Goal: Information Seeking & Learning: Understand process/instructions

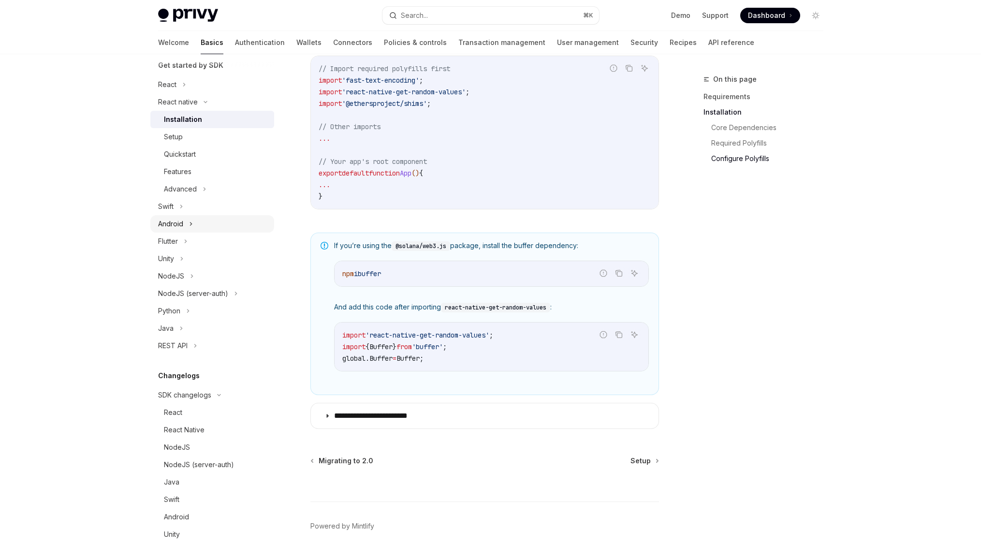
scroll to position [231, 0]
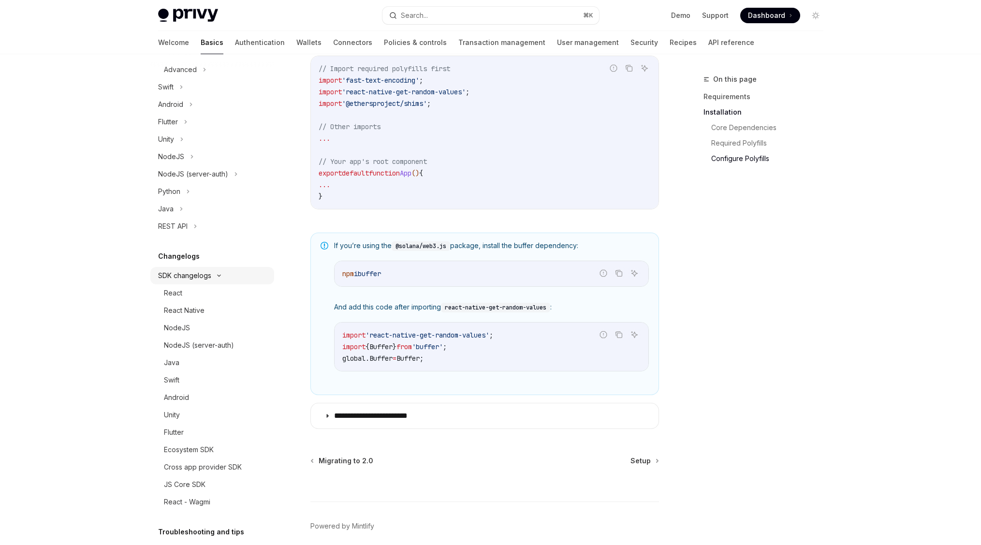
click at [216, 277] on icon at bounding box center [219, 276] width 12 height 4
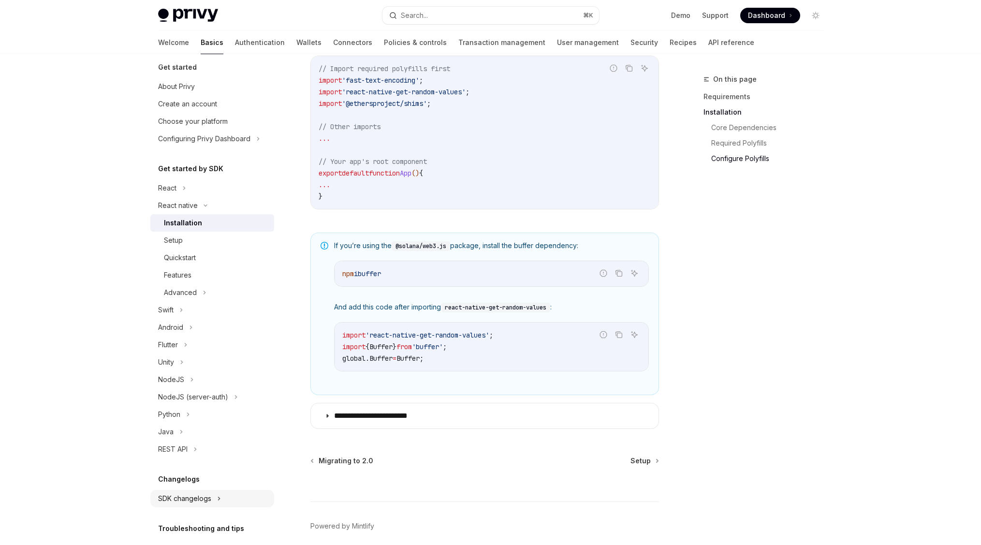
scroll to position [0, 0]
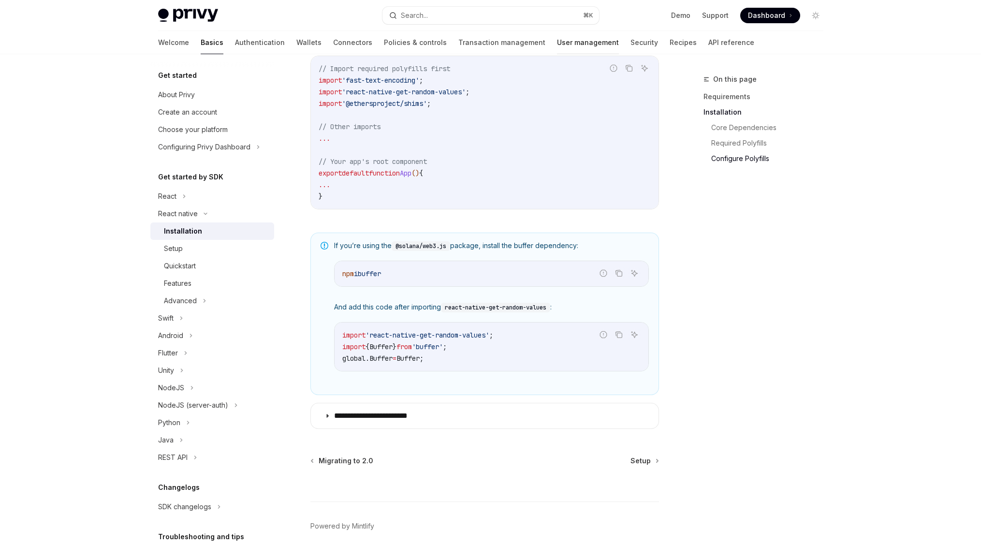
click at [557, 46] on link "User management" at bounding box center [588, 42] width 62 height 23
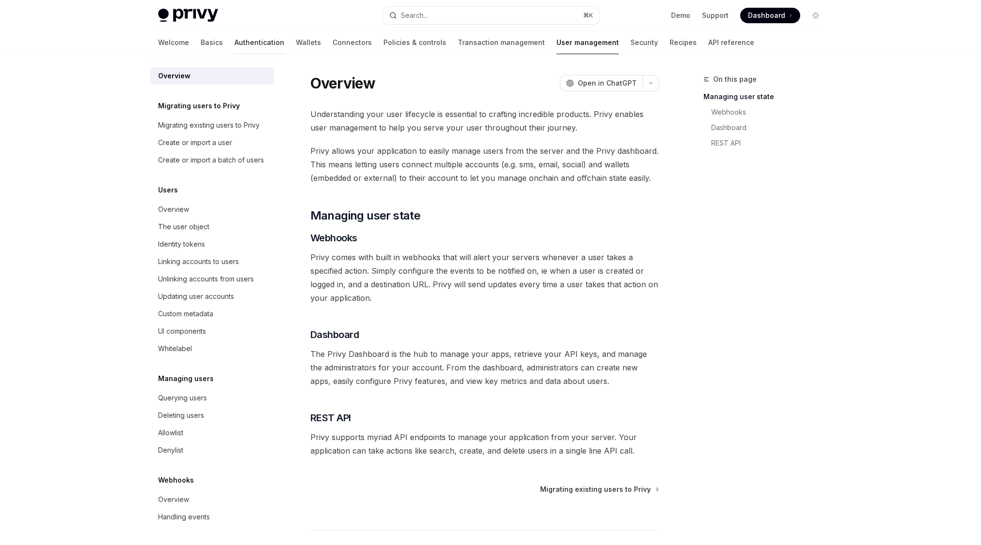
click at [235, 42] on link "Authentication" at bounding box center [260, 42] width 50 height 23
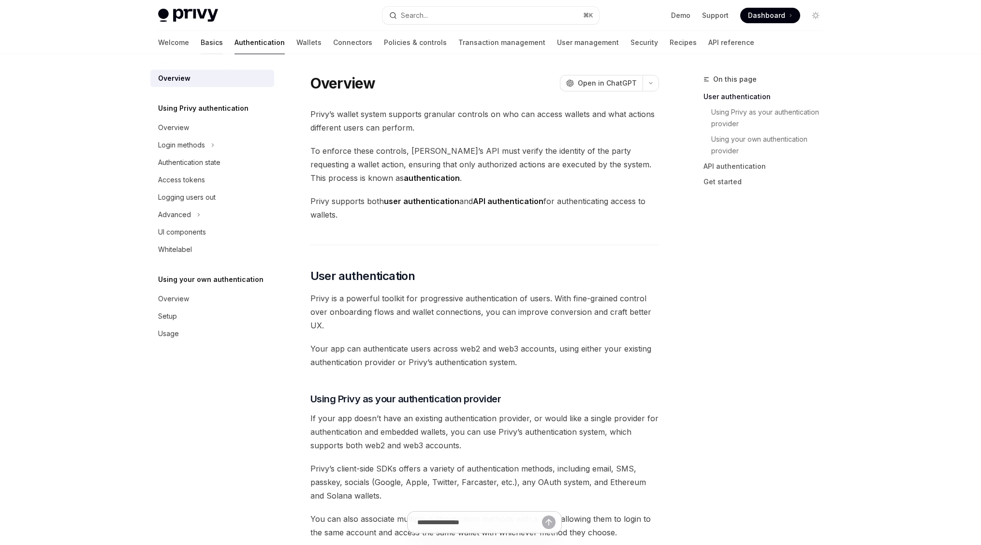
click at [201, 43] on link "Basics" at bounding box center [212, 42] width 22 height 23
type textarea "*"
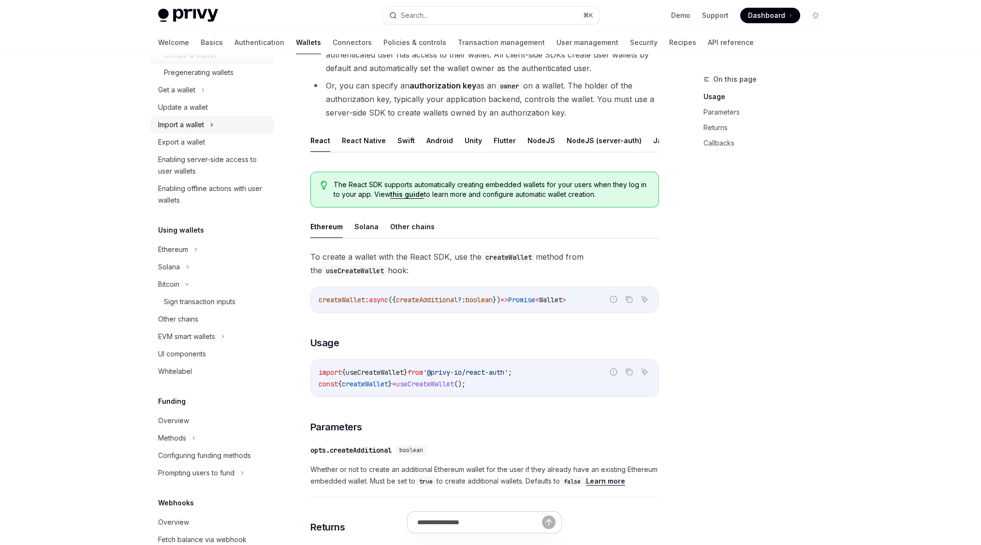
scroll to position [147, 0]
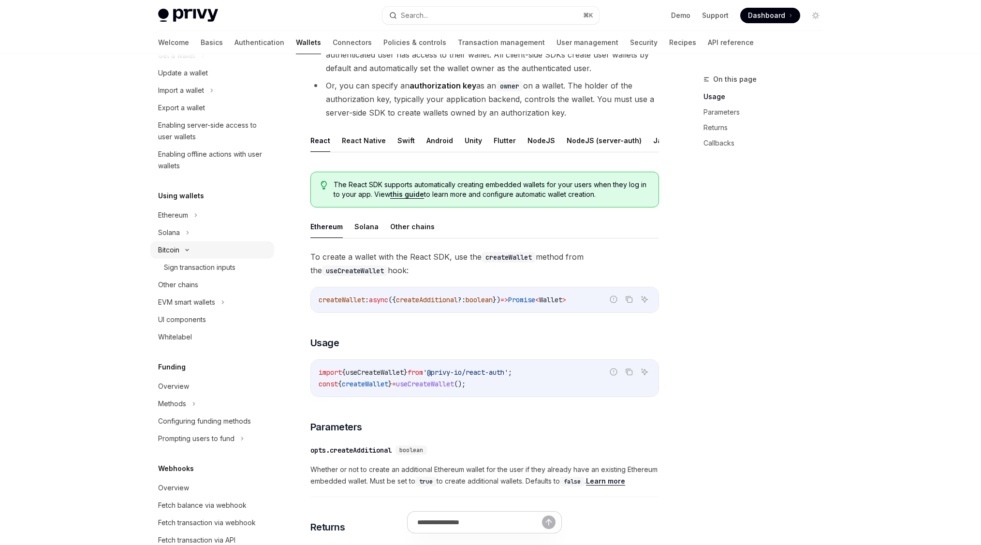
click at [188, 251] on icon at bounding box center [187, 250] width 12 height 4
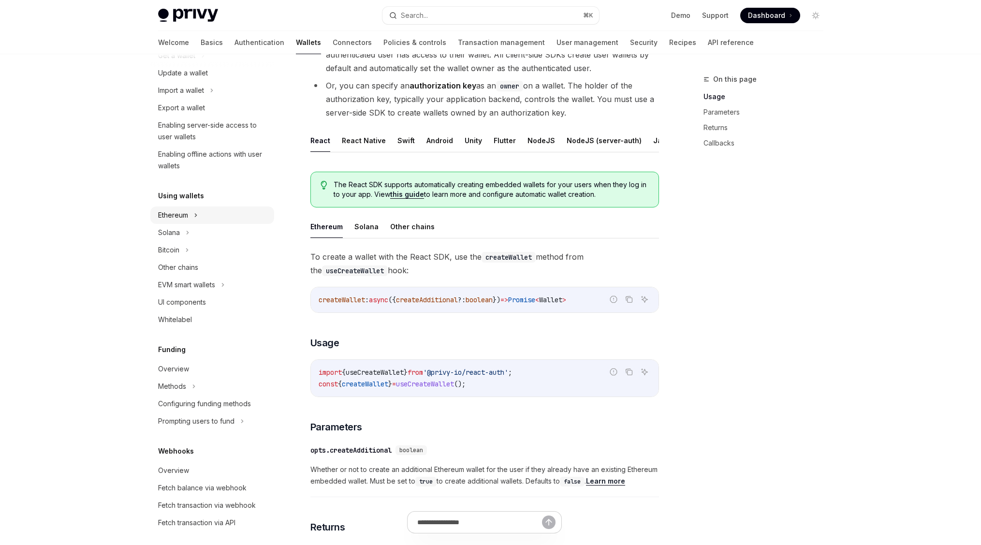
click at [196, 216] on icon at bounding box center [196, 215] width 4 height 12
type textarea "*"
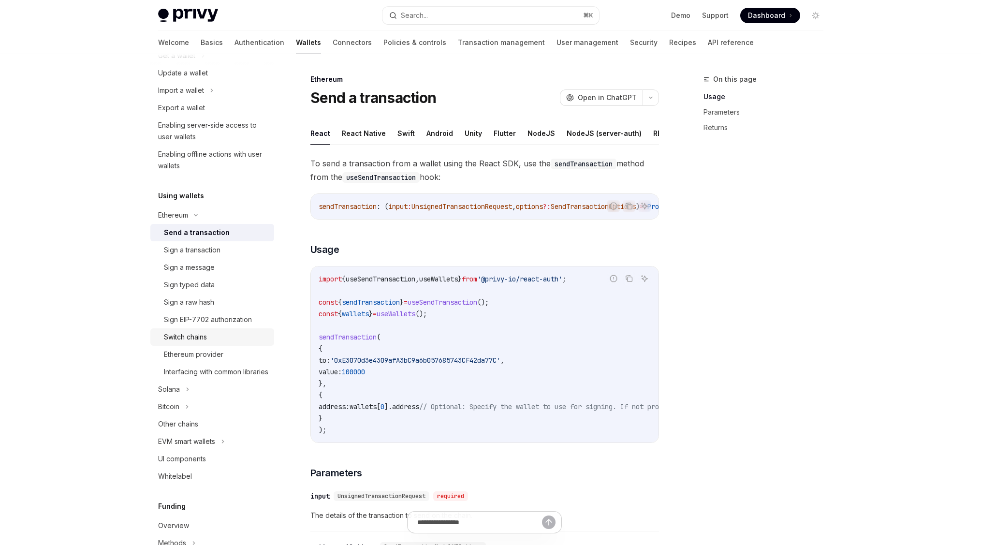
click at [177, 334] on div "Switch chains" at bounding box center [185, 337] width 43 height 12
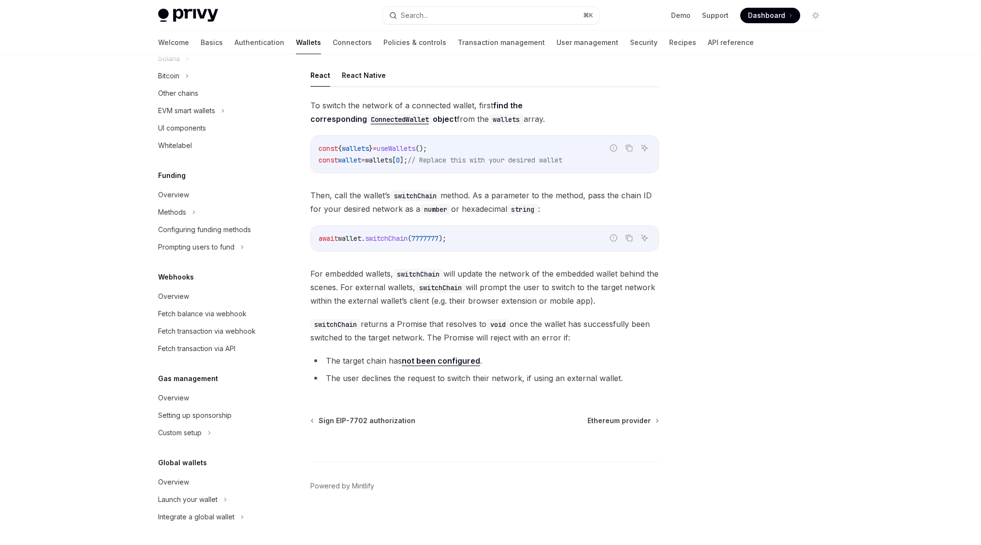
scroll to position [454, 0]
click at [191, 391] on link "Overview" at bounding box center [212, 397] width 124 height 17
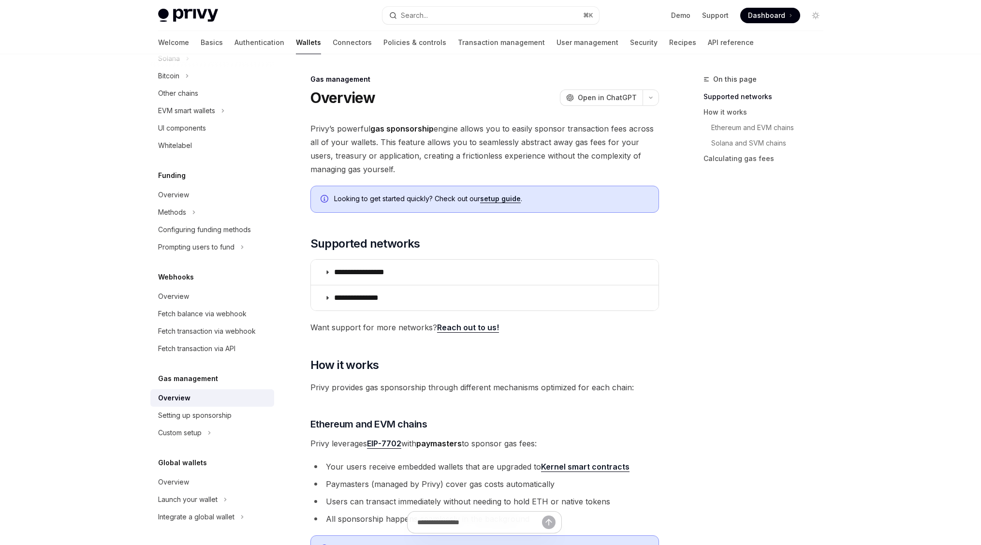
click at [485, 198] on link "setup guide" at bounding box center [500, 198] width 41 height 9
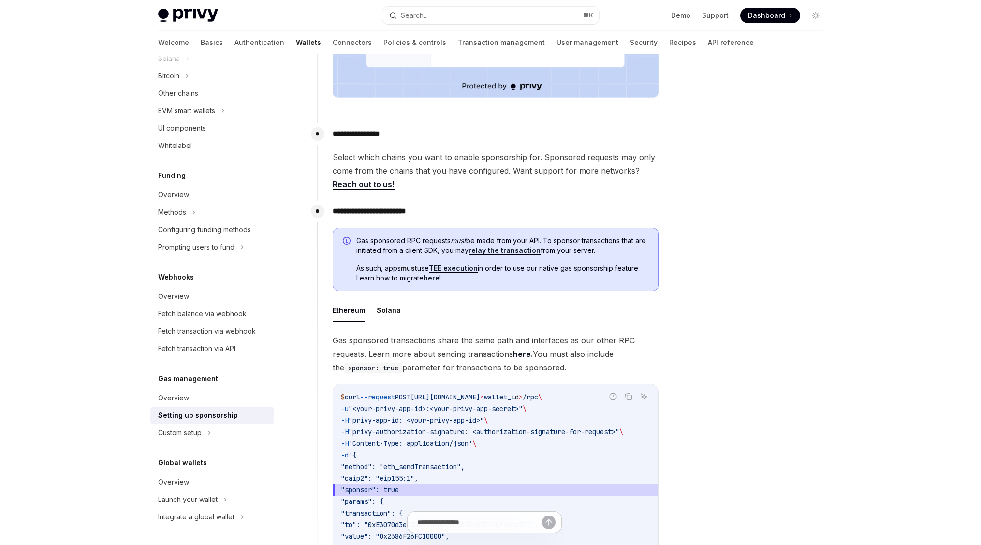
scroll to position [425, 0]
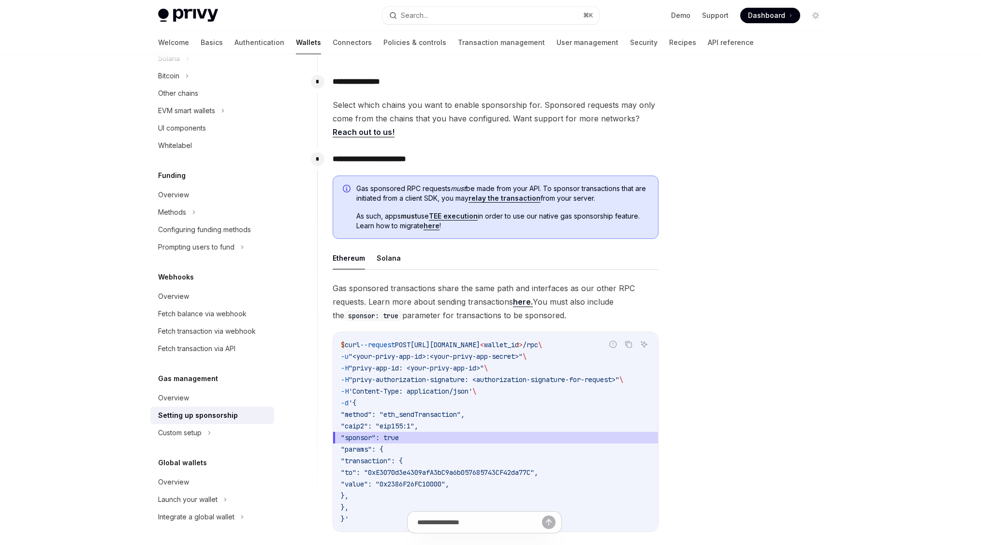
click at [398, 256] on ul "Ethereum Solana" at bounding box center [496, 258] width 326 height 23
click at [382, 256] on button "Solana" at bounding box center [389, 258] width 24 height 23
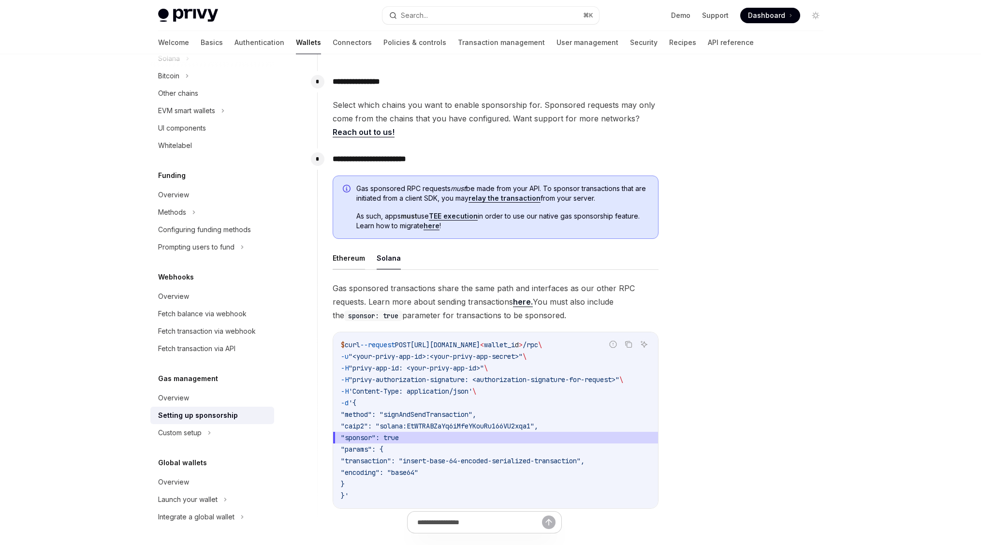
click at [353, 257] on button "Ethereum" at bounding box center [349, 258] width 32 height 23
type textarea "*"
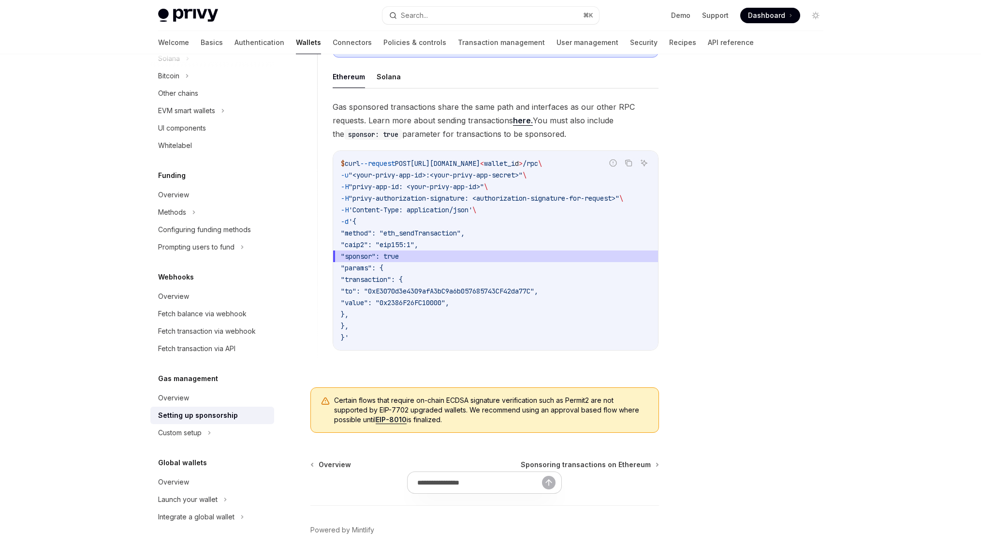
scroll to position [639, 0]
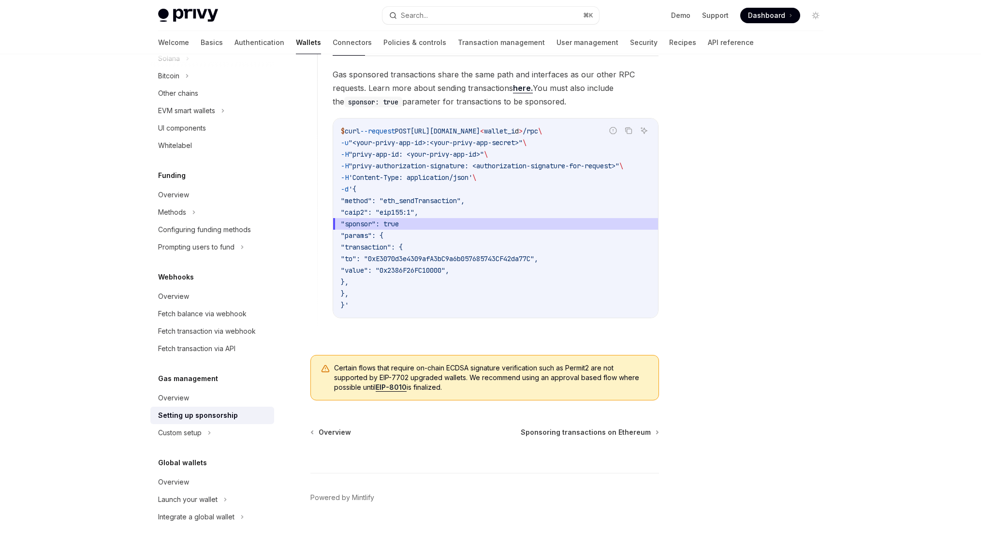
click at [393, 392] on link "EIP-8010" at bounding box center [391, 387] width 31 height 9
